Goal: Task Accomplishment & Management: Complete application form

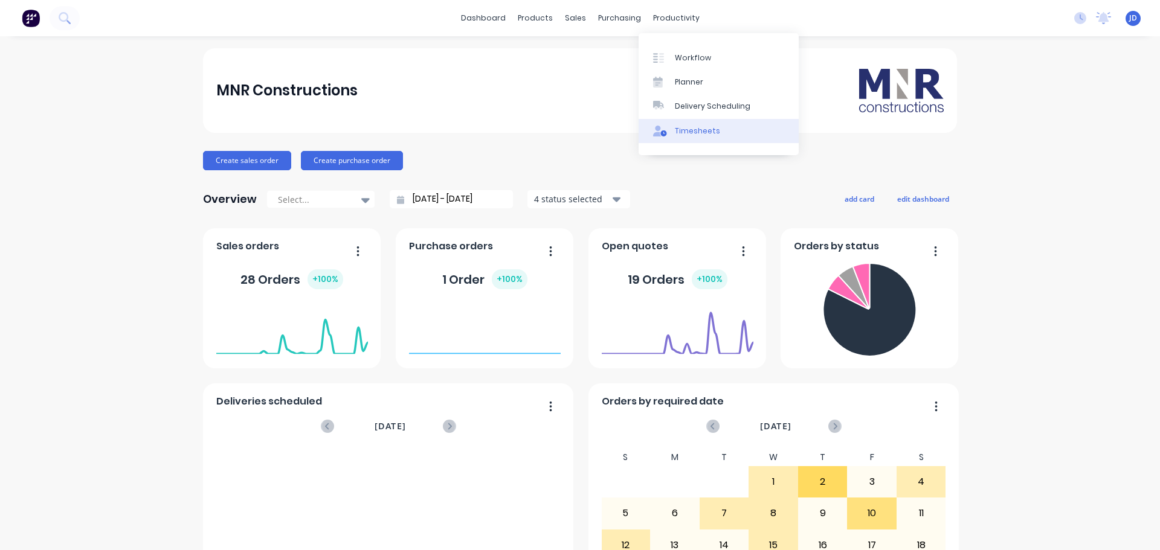
click at [701, 131] on div "Timesheets" at bounding box center [697, 131] width 45 height 11
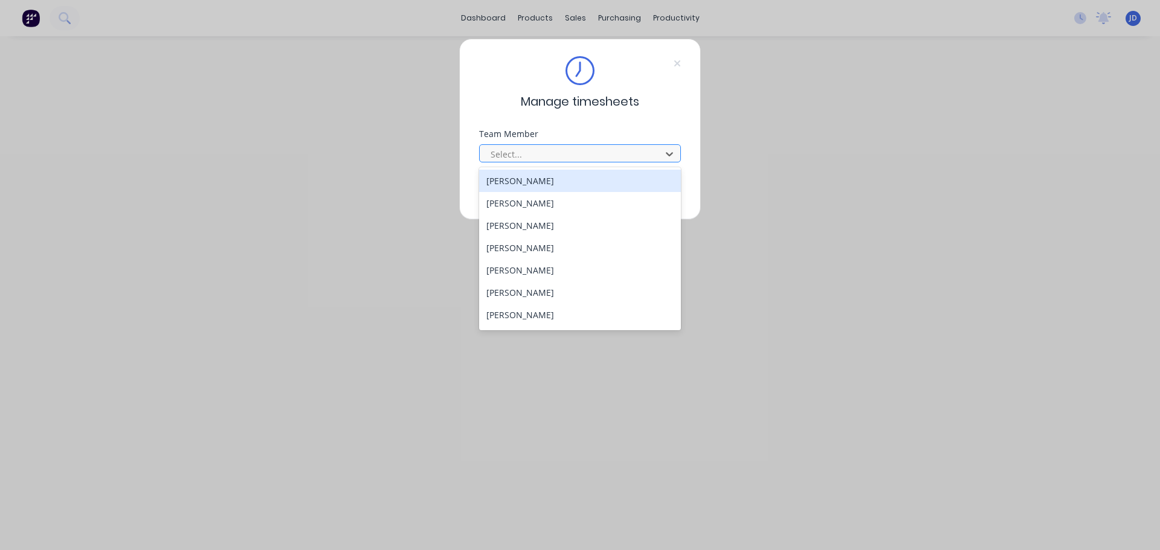
click at [580, 161] on div at bounding box center [571, 154] width 165 height 15
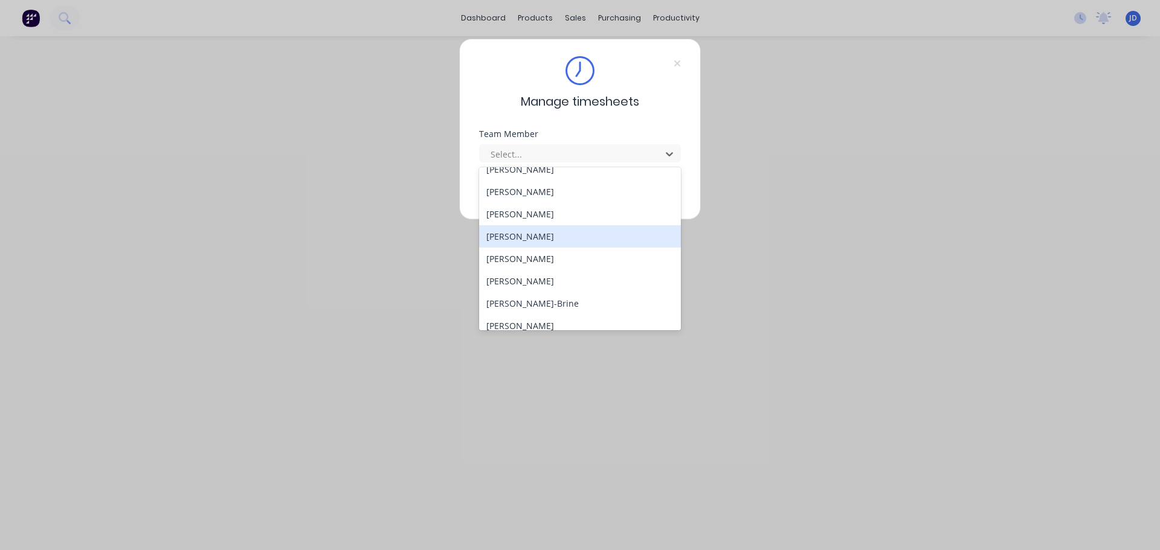
scroll to position [60, 0]
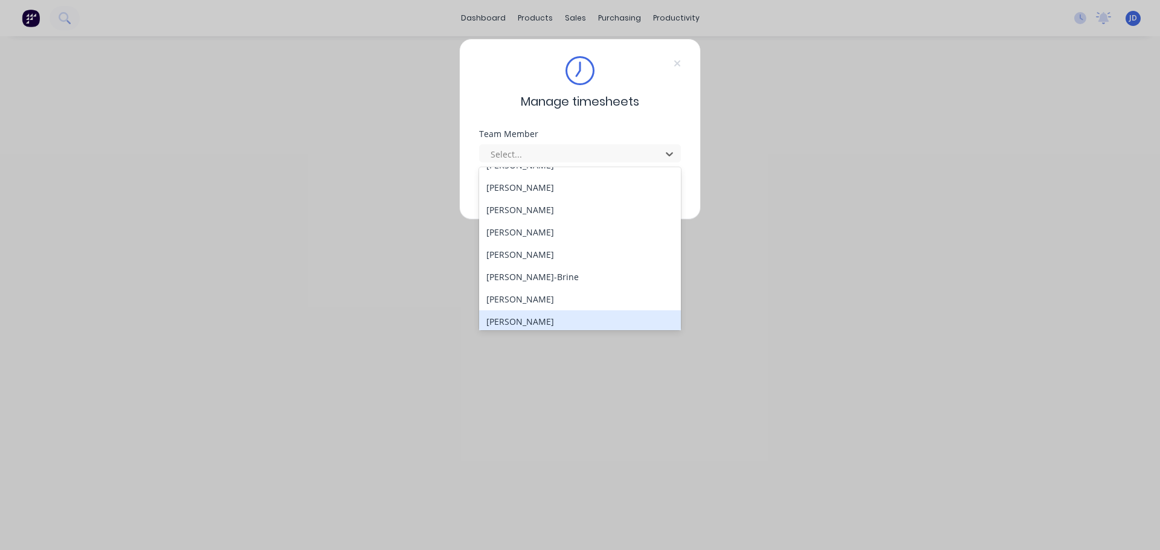
click at [574, 319] on div "[PERSON_NAME]" at bounding box center [580, 321] width 202 height 22
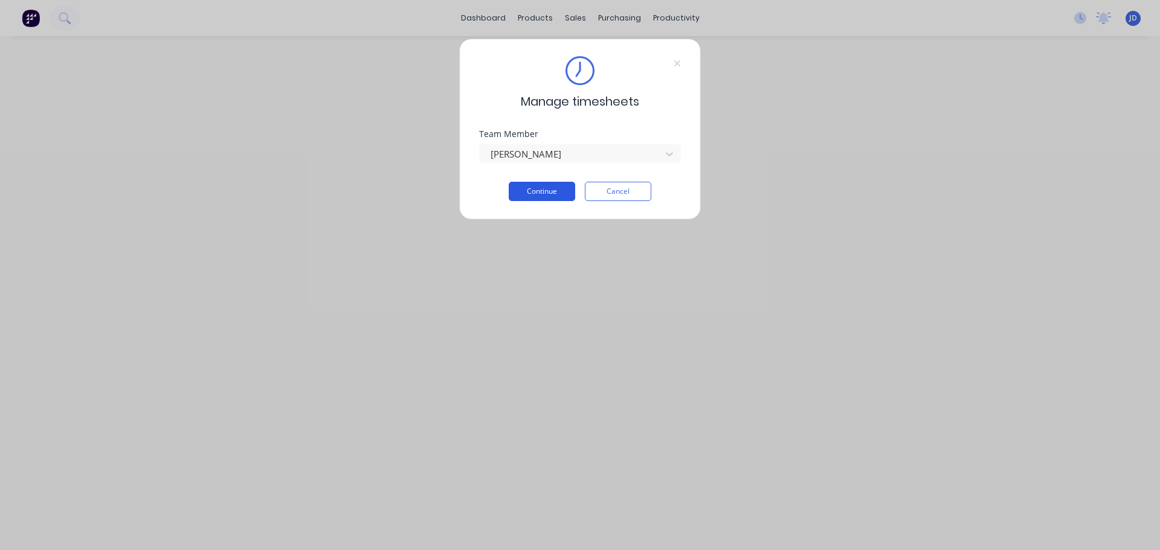
click at [531, 192] on button "Continue" at bounding box center [542, 191] width 66 height 19
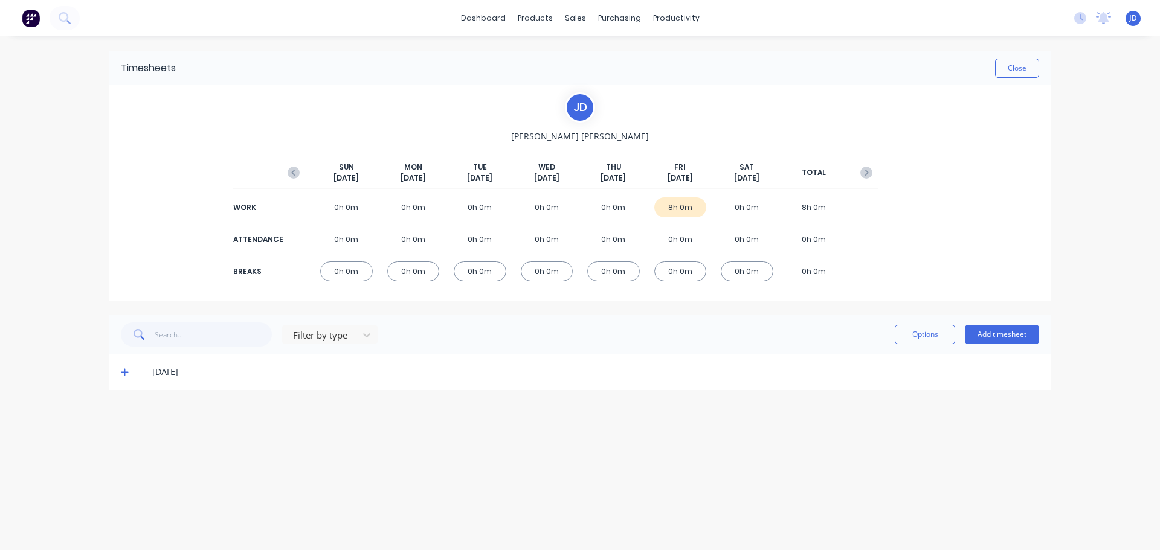
click at [940, 195] on div "[PERSON_NAME] [PERSON_NAME][DATE] [DATE] [DATE] [DATE] [DATE] [DATE] [DATE] TOT…" at bounding box center [580, 193] width 942 height 216
click at [605, 206] on div "0h 0m" at bounding box center [613, 207] width 53 height 20
click at [999, 335] on button "Add timesheet" at bounding box center [1002, 334] width 74 height 19
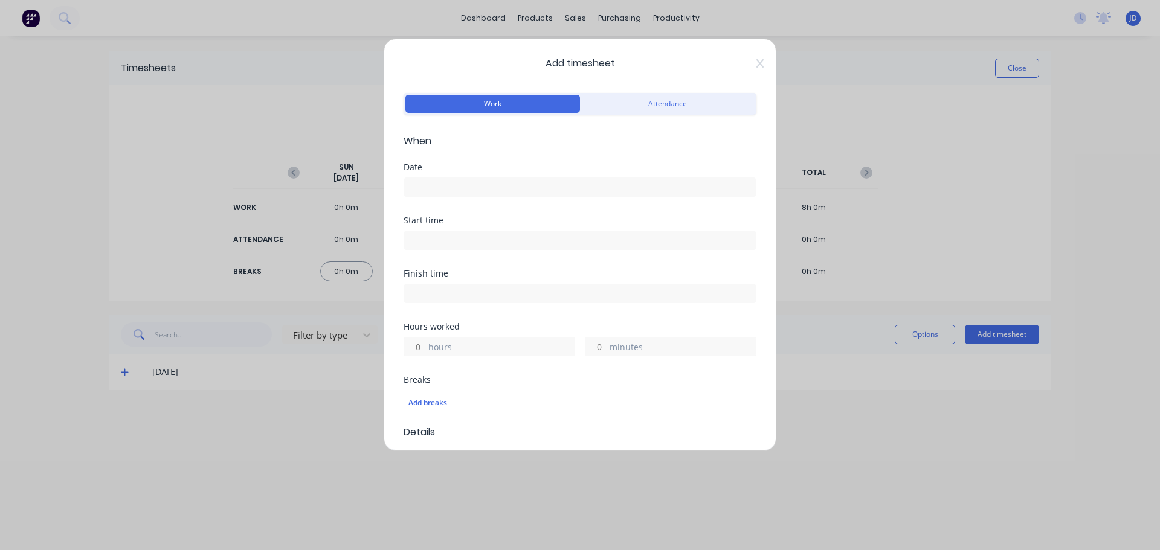
click at [452, 186] on input at bounding box center [579, 187] width 351 height 18
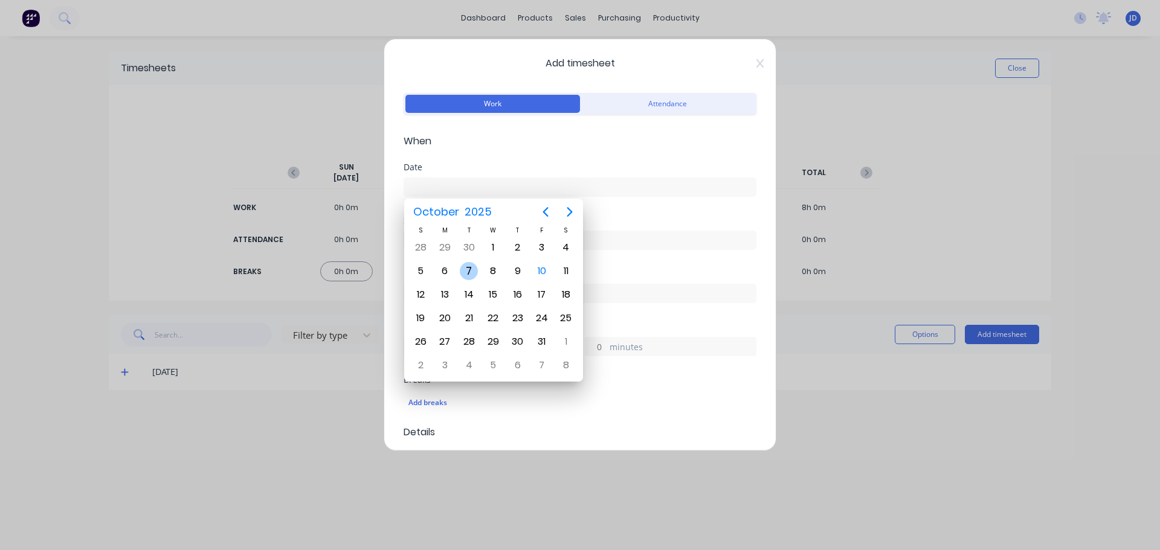
click at [464, 268] on div "7" at bounding box center [469, 271] width 18 height 18
type input "[DATE]"
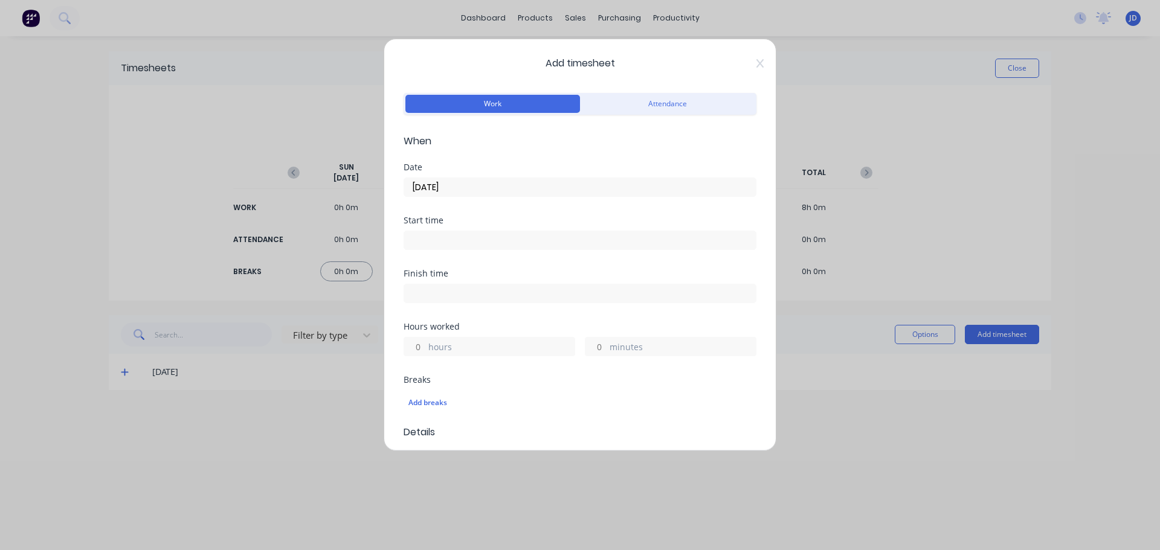
click at [469, 343] on label "hours" at bounding box center [501, 348] width 146 height 15
click at [425, 343] on input "hours" at bounding box center [414, 347] width 21 height 18
type input "8"
click at [549, 310] on div "Finish time" at bounding box center [579, 295] width 353 height 53
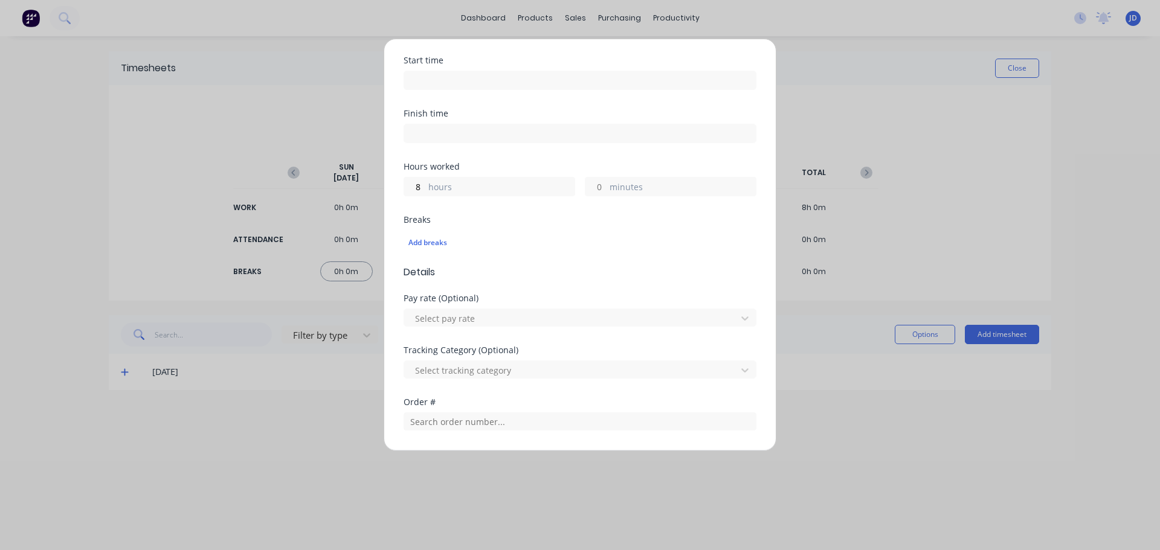
scroll to position [181, 0]
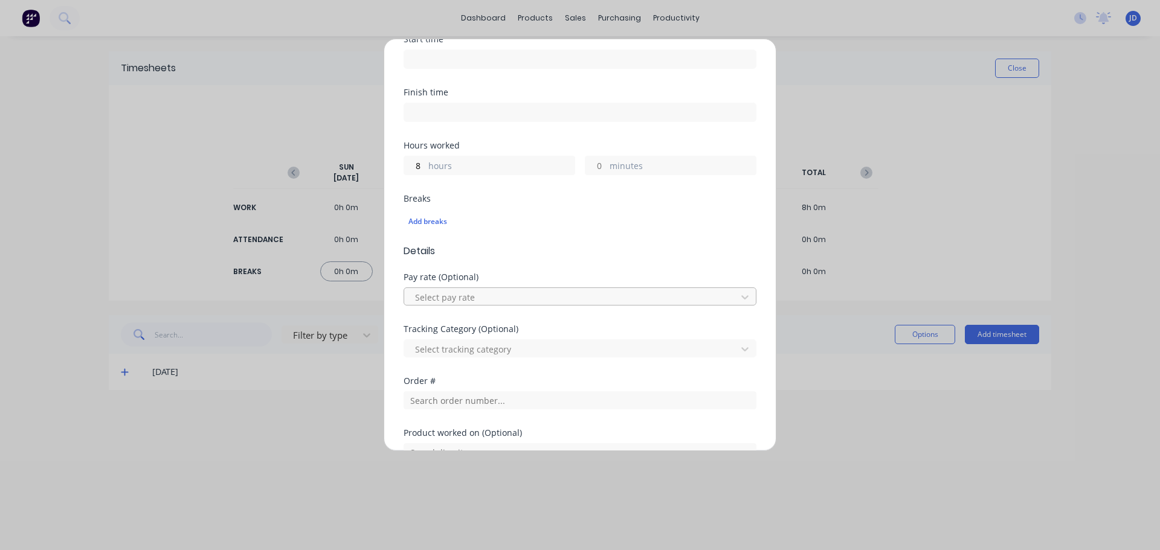
click at [550, 298] on div at bounding box center [572, 297] width 316 height 15
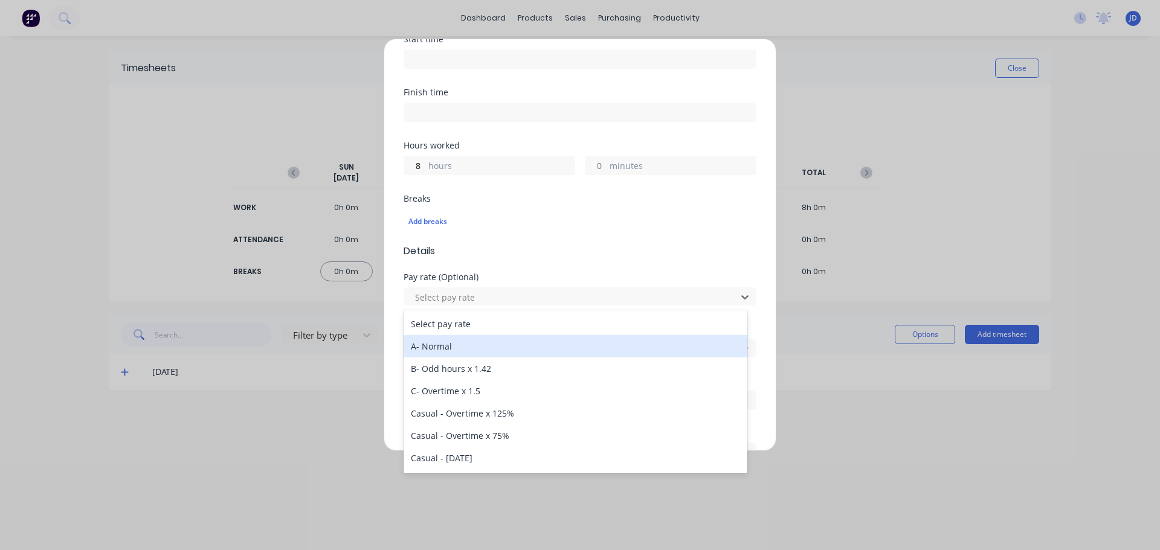
click at [545, 350] on div "A- Normal" at bounding box center [575, 346] width 344 height 22
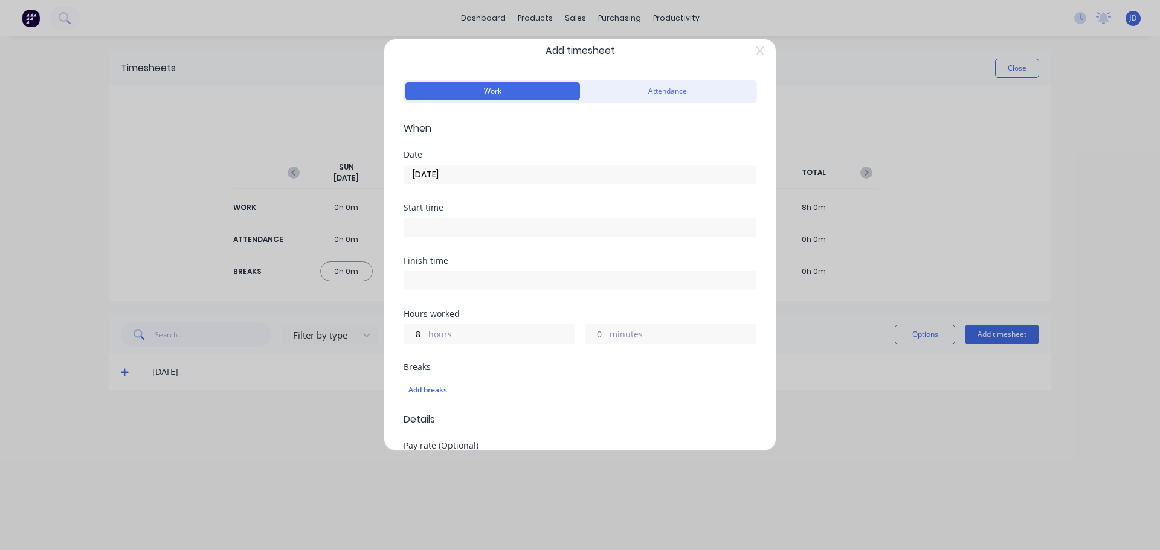
scroll to position [0, 0]
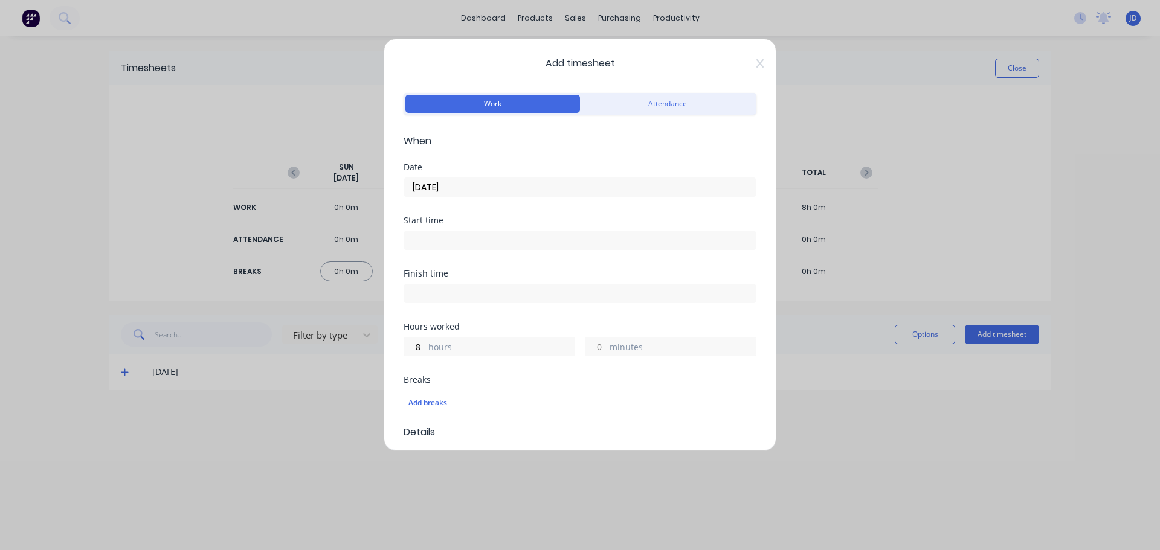
click at [608, 146] on span "When" at bounding box center [579, 141] width 353 height 14
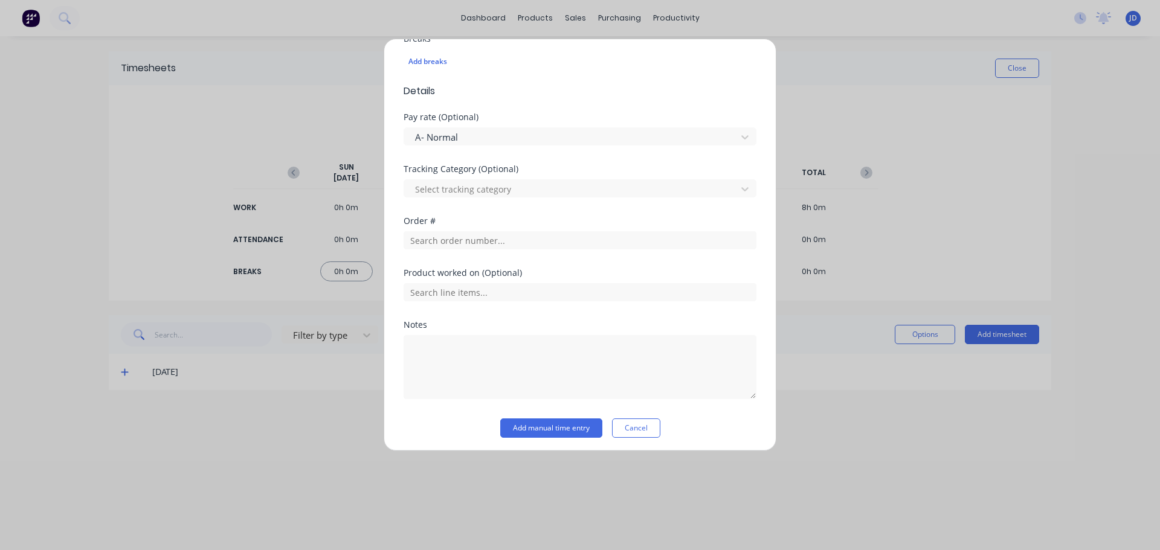
scroll to position [345, 0]
click at [554, 426] on button "Add manual time entry" at bounding box center [551, 423] width 102 height 19
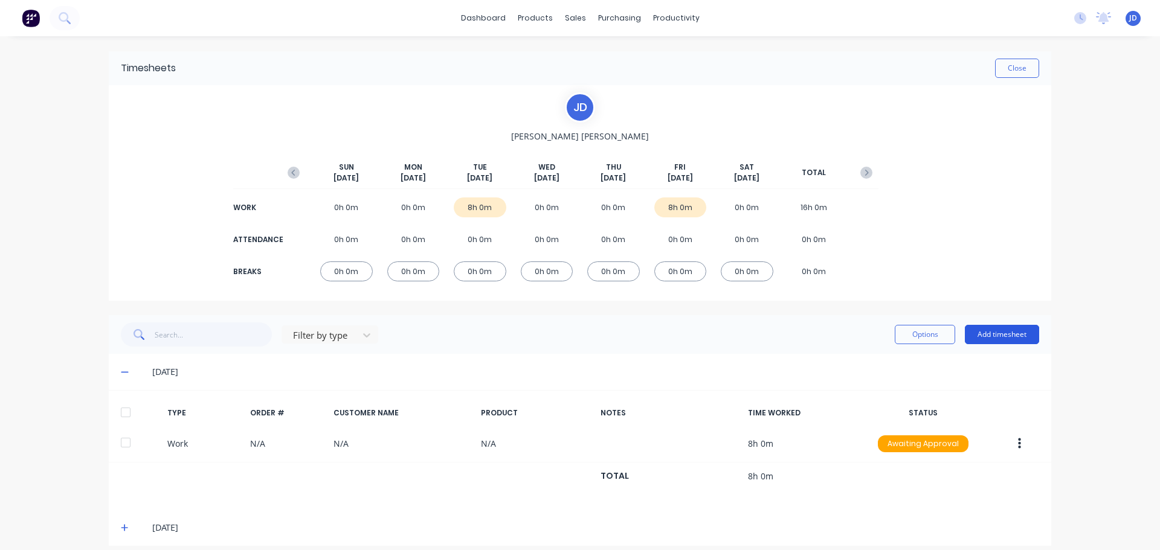
click at [997, 334] on button "Add timesheet" at bounding box center [1002, 334] width 74 height 19
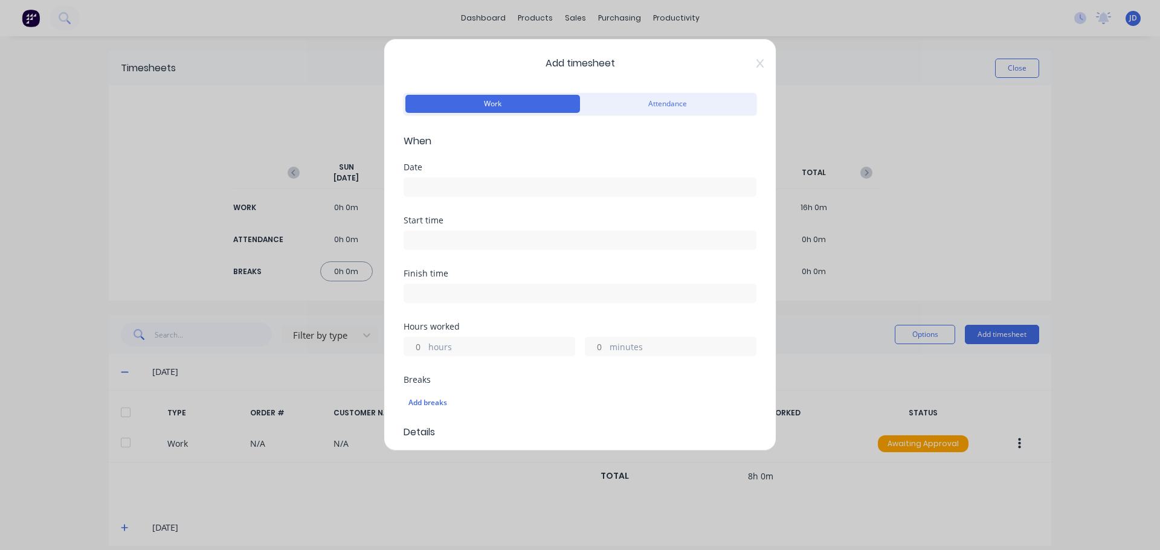
click at [519, 186] on input at bounding box center [579, 187] width 351 height 18
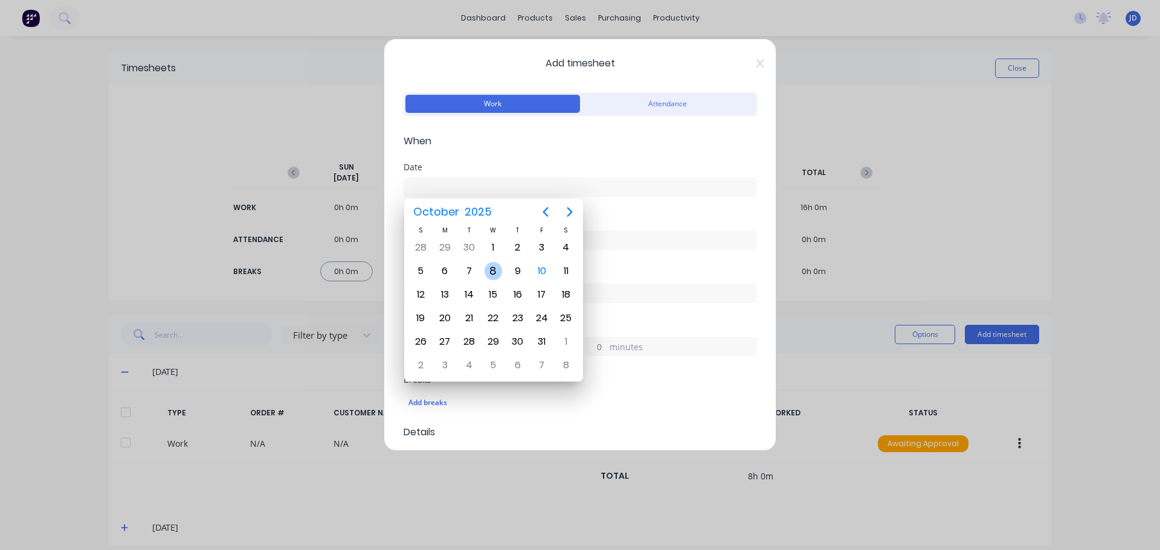
click at [499, 263] on div "8" at bounding box center [493, 271] width 24 height 23
type input "[DATE]"
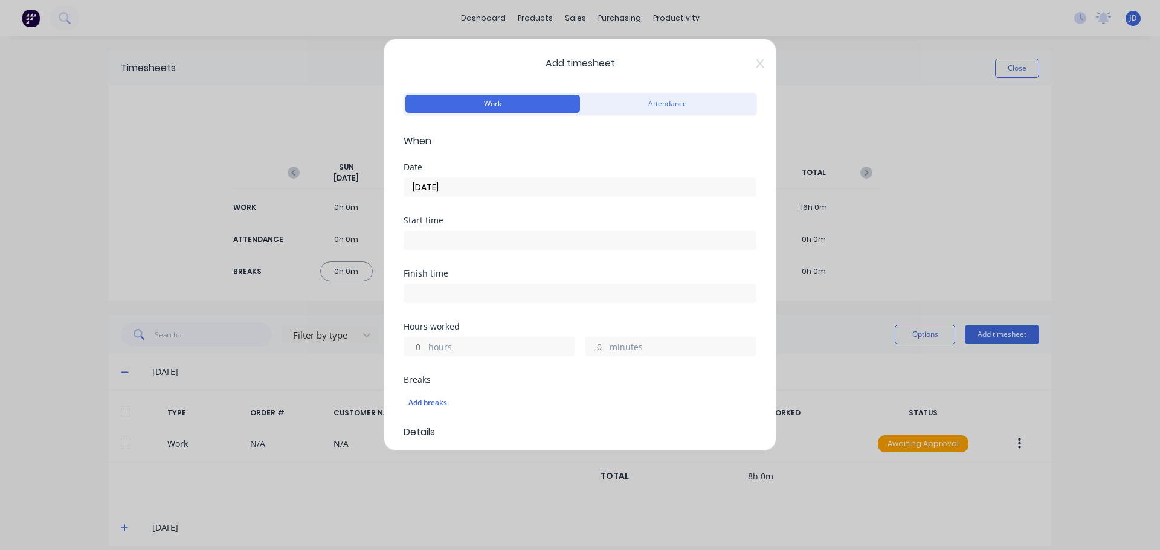
click at [489, 337] on div "hours" at bounding box center [489, 346] width 172 height 19
click at [493, 352] on label "hours" at bounding box center [501, 348] width 146 height 15
click at [425, 352] on input "hours" at bounding box center [414, 347] width 21 height 18
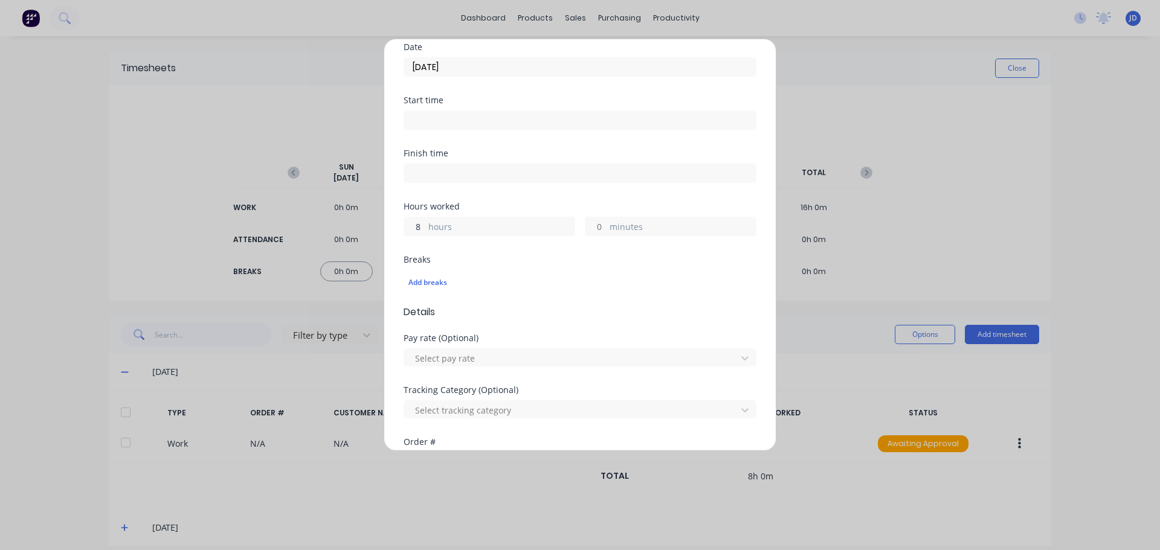
scroll to position [121, 0]
type input "8"
click at [499, 356] on div at bounding box center [572, 357] width 316 height 15
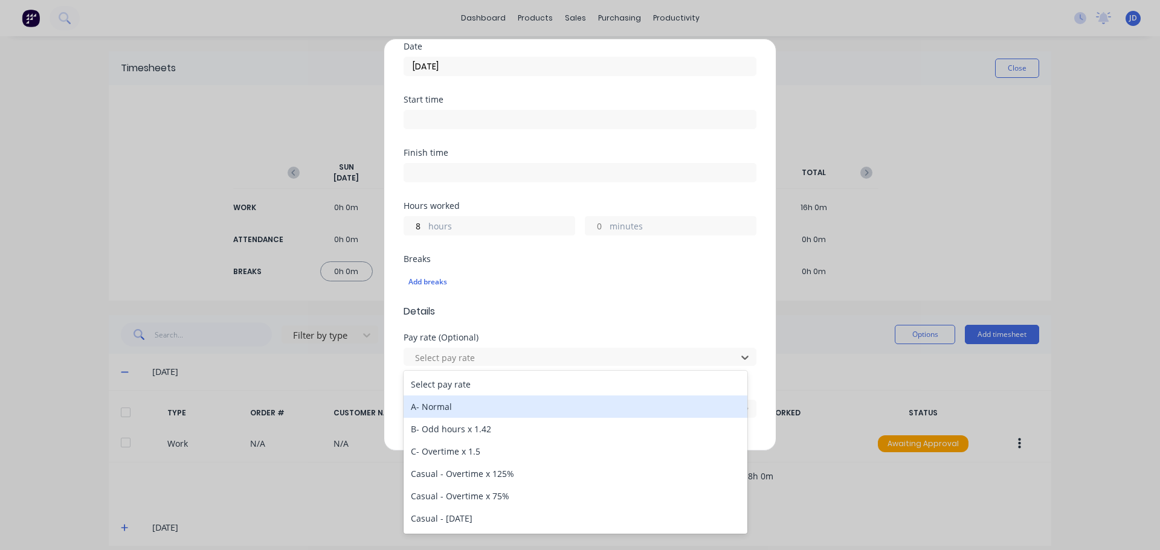
click at [505, 410] on div "A- Normal" at bounding box center [575, 407] width 344 height 22
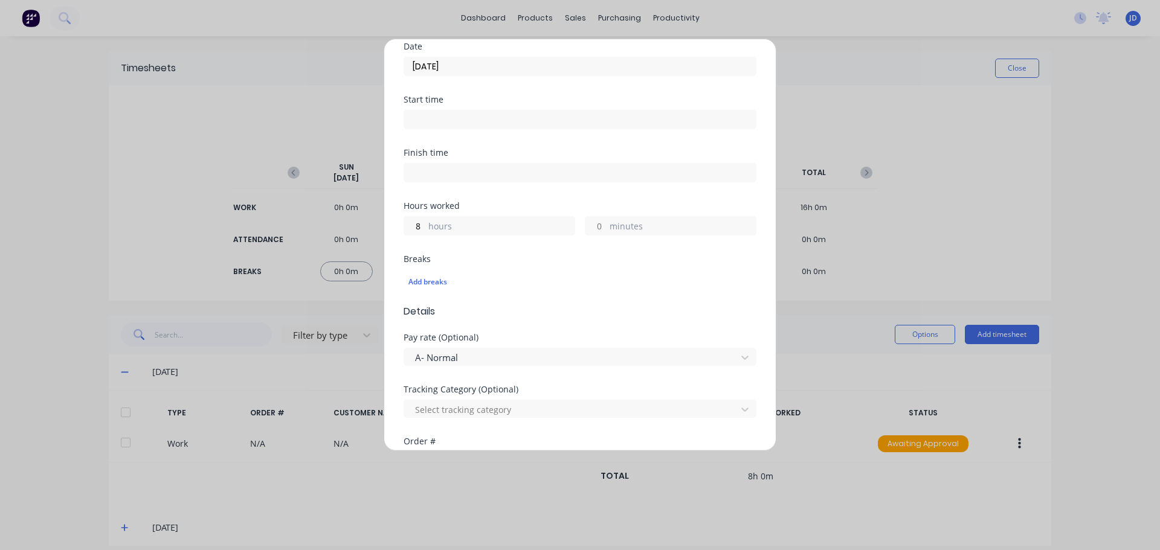
scroll to position [345, 0]
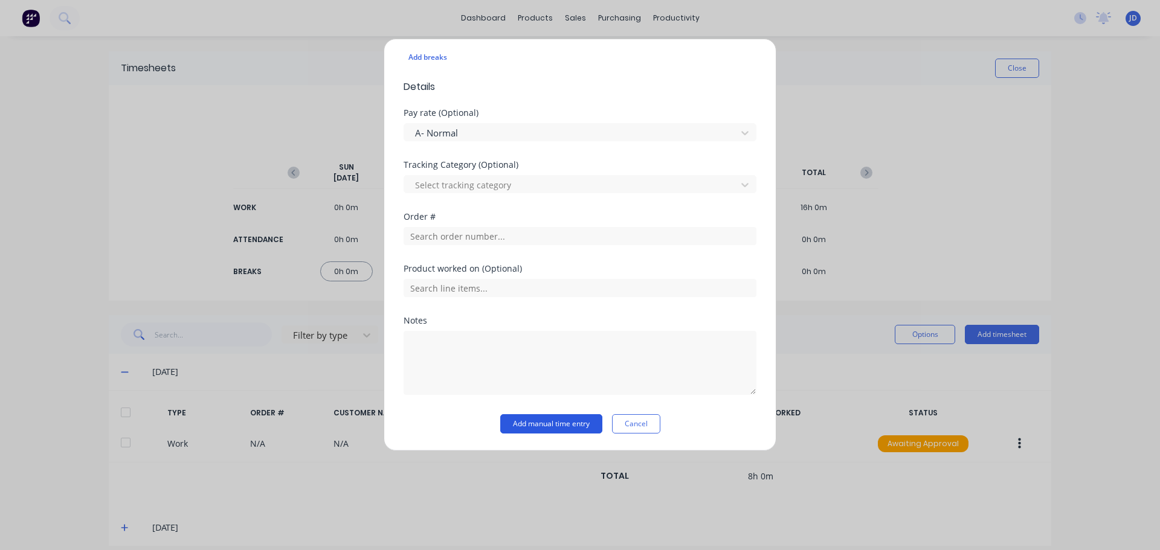
click at [507, 423] on button "Add manual time entry" at bounding box center [551, 423] width 102 height 19
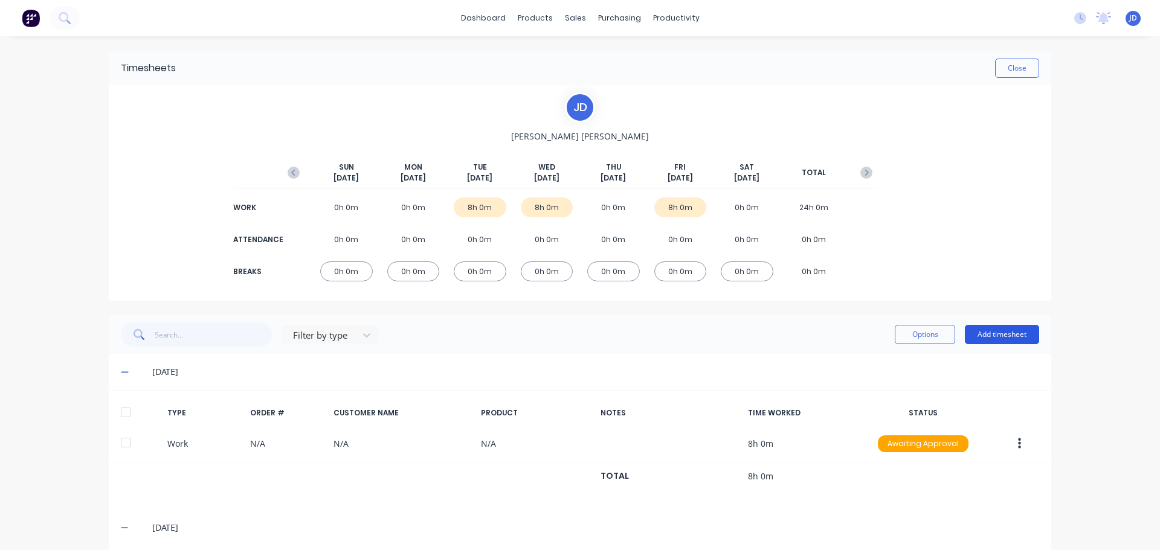
click at [997, 335] on button "Add timesheet" at bounding box center [1002, 334] width 74 height 19
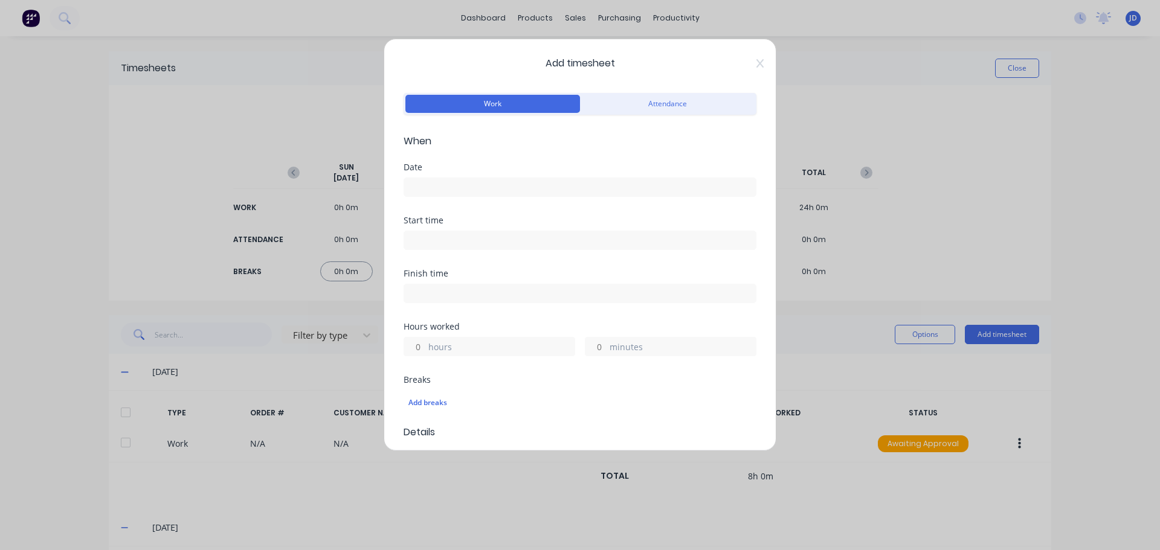
click at [536, 189] on input at bounding box center [579, 187] width 351 height 18
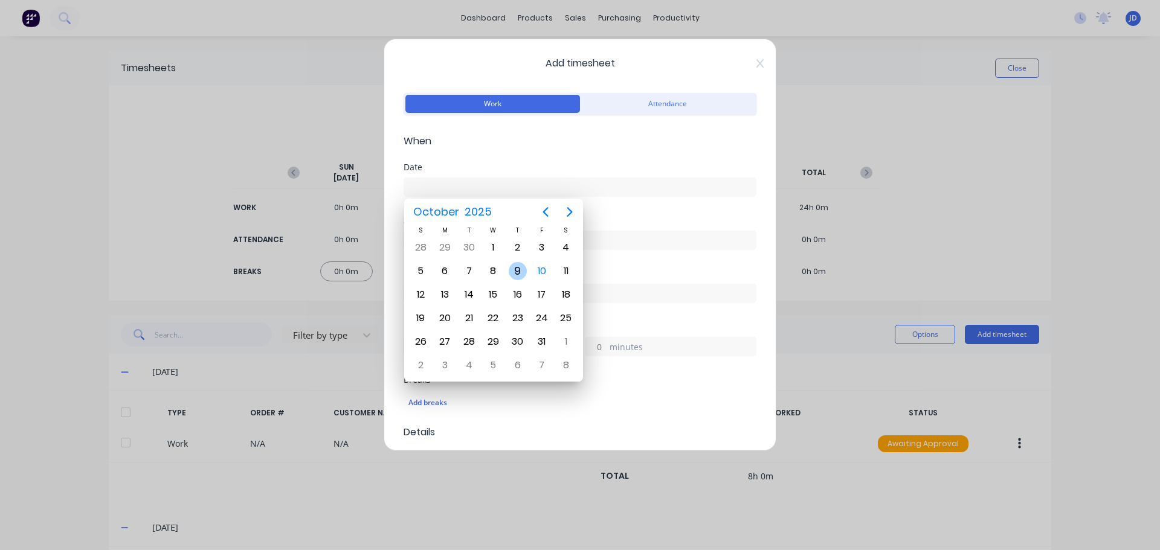
click at [512, 271] on div "9" at bounding box center [518, 271] width 18 height 18
type input "[DATE]"
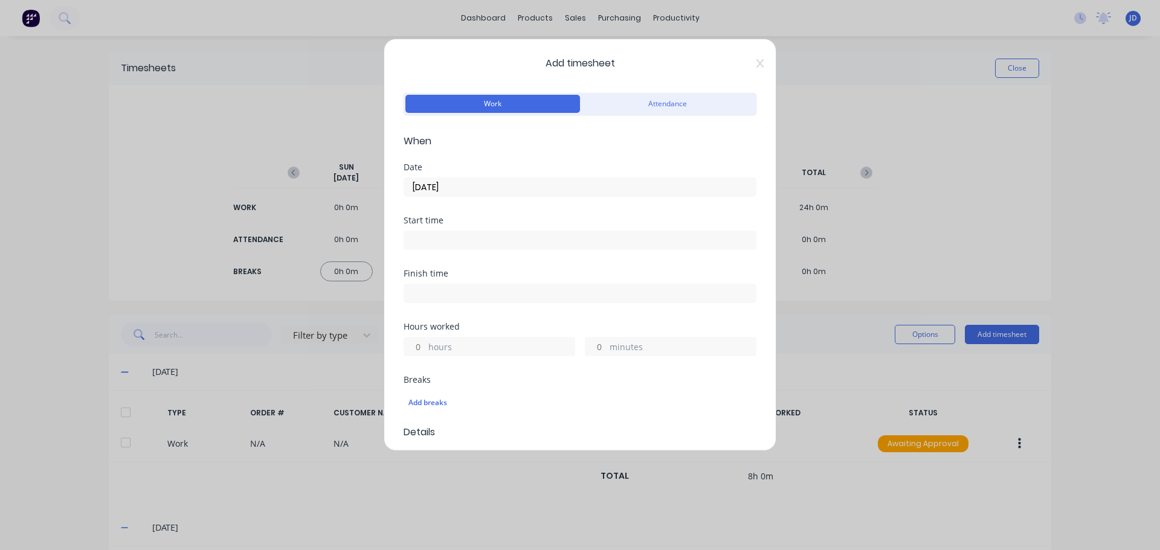
click at [499, 348] on label "hours" at bounding box center [501, 348] width 146 height 15
click at [425, 348] on input "hours" at bounding box center [414, 347] width 21 height 18
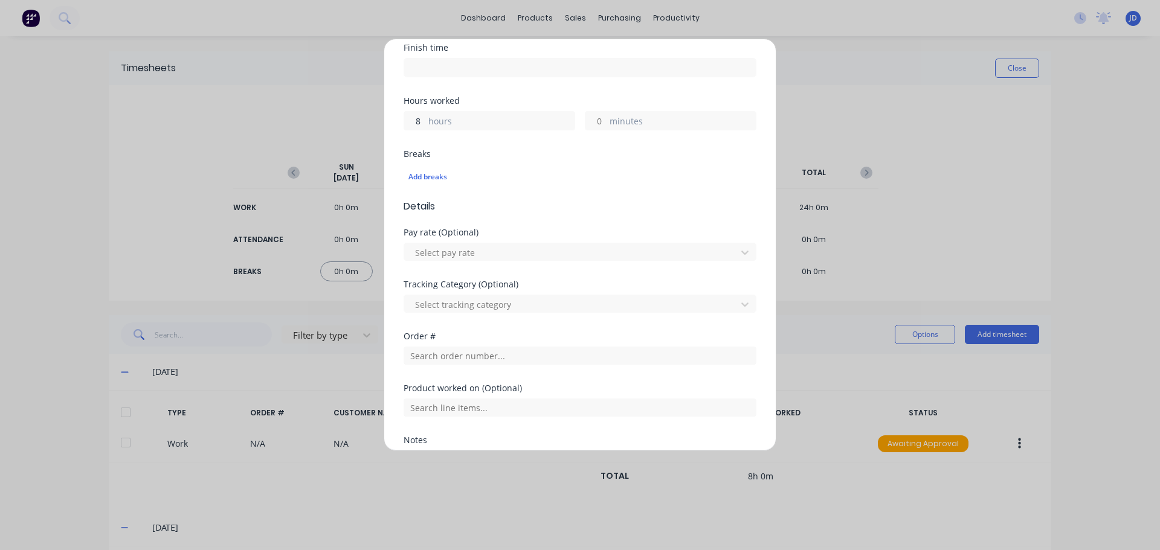
scroll to position [225, 0]
type input "8"
click at [523, 250] on div at bounding box center [572, 253] width 316 height 15
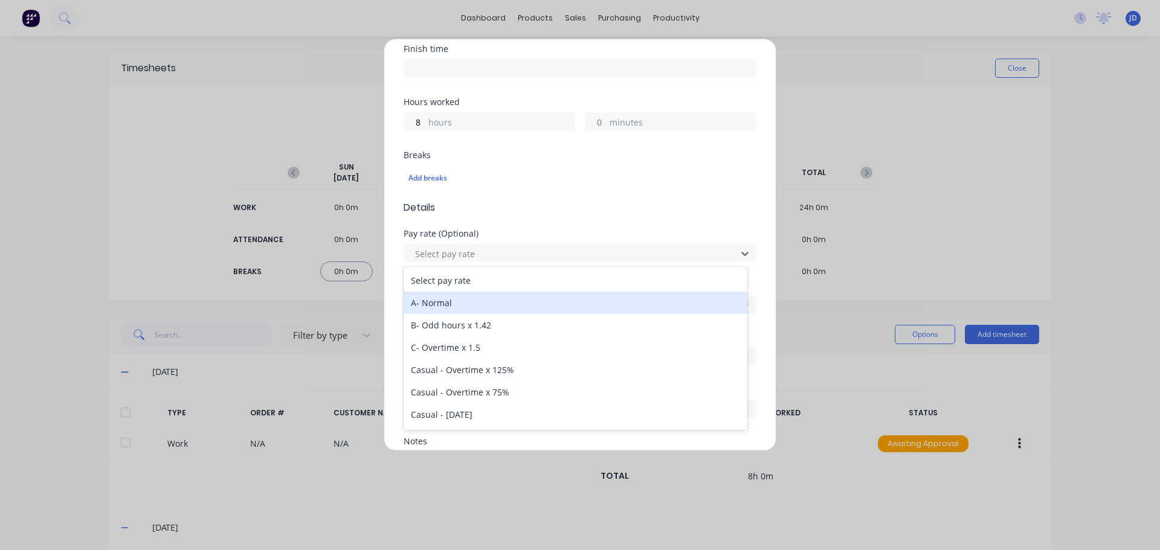
click at [521, 310] on div "A- Normal" at bounding box center [575, 303] width 344 height 22
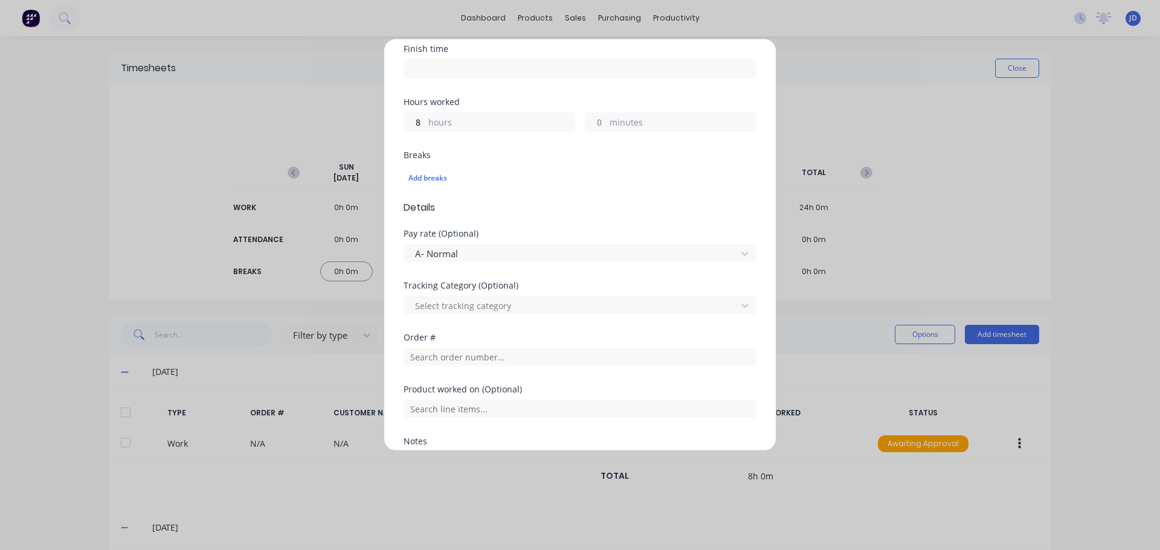
scroll to position [345, 0]
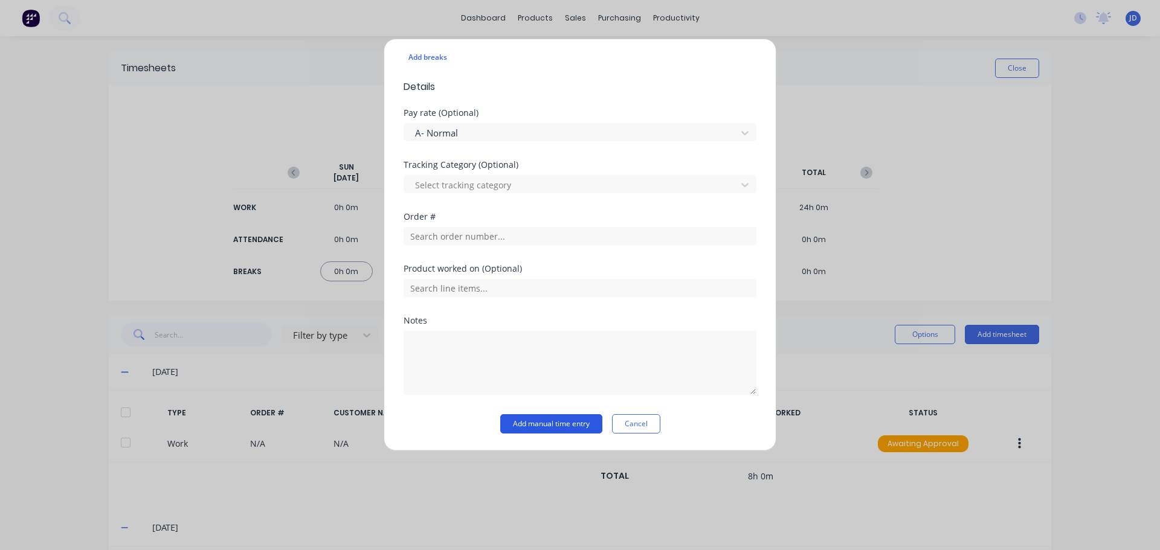
click at [535, 425] on button "Add manual time entry" at bounding box center [551, 423] width 102 height 19
